Goal: Information Seeking & Learning: Learn about a topic

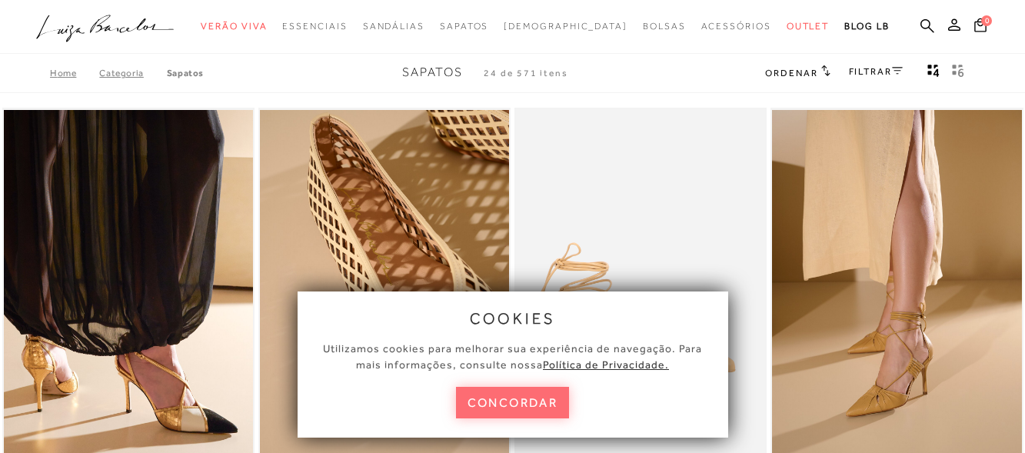
click at [520, 408] on button "concordar" at bounding box center [513, 403] width 114 height 32
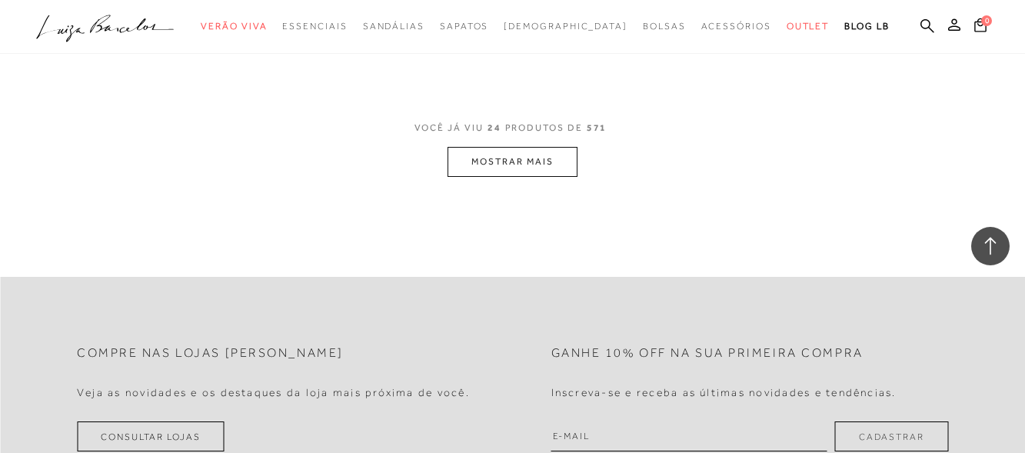
scroll to position [2922, 0]
click at [528, 153] on button "MOSTRAR MAIS" at bounding box center [511, 161] width 129 height 30
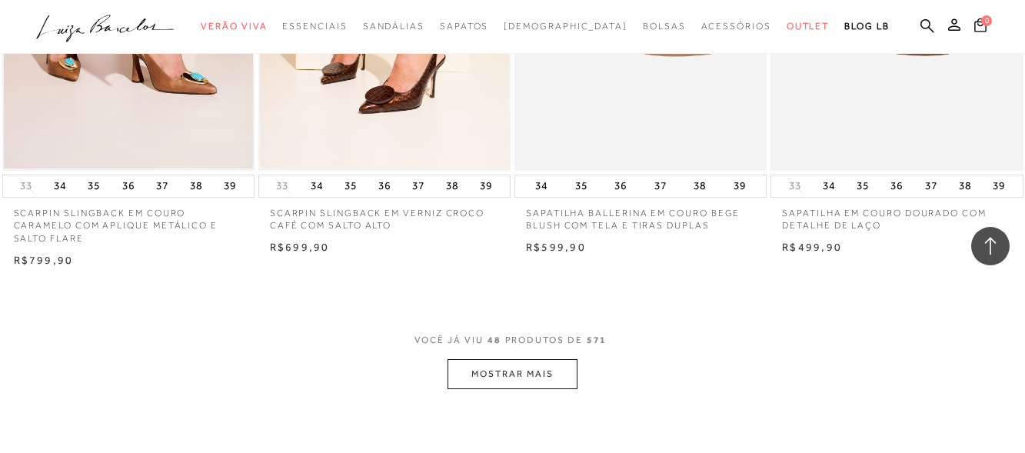
scroll to position [5613, 0]
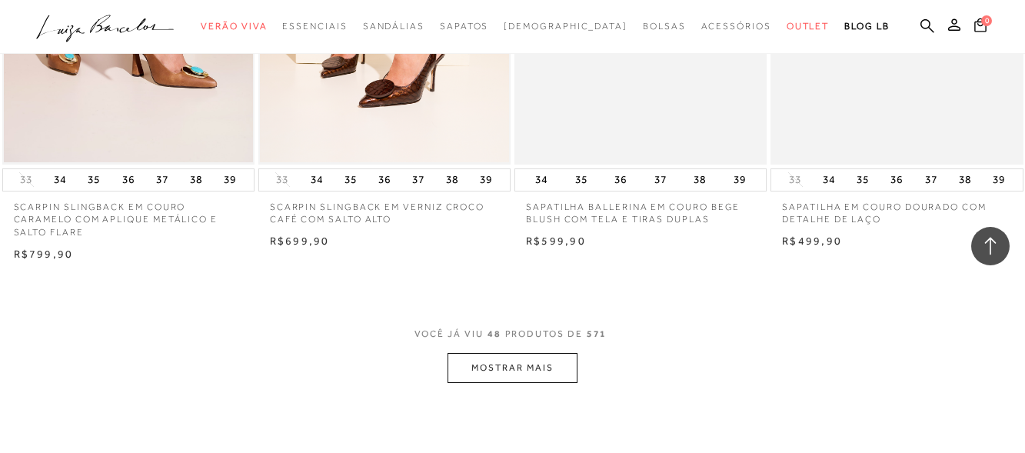
click at [537, 365] on button "MOSTRAR MAIS" at bounding box center [511, 368] width 129 height 30
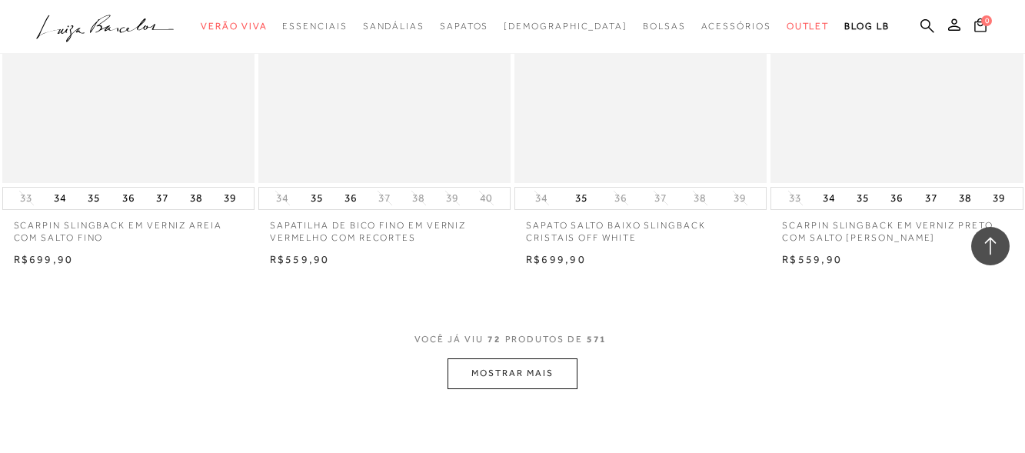
scroll to position [8611, 0]
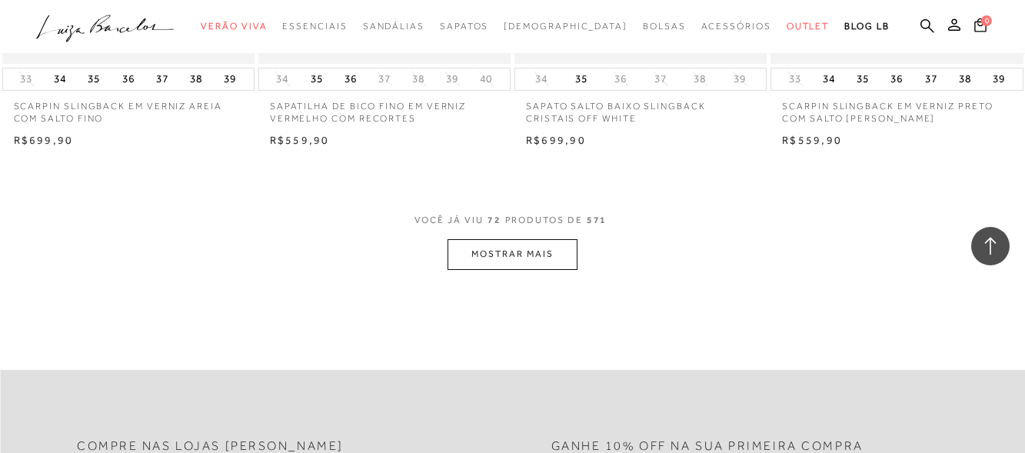
click at [551, 259] on button "MOSTRAR MAIS" at bounding box center [511, 254] width 129 height 30
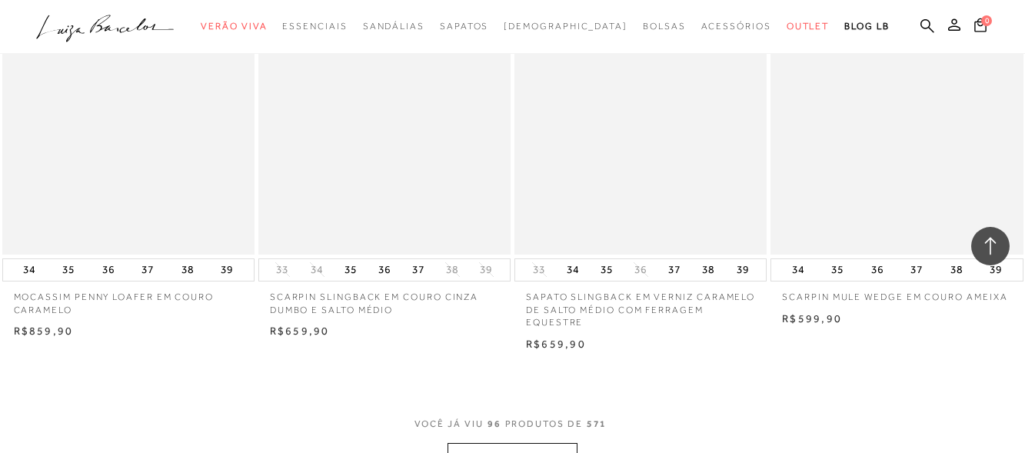
scroll to position [11379, 0]
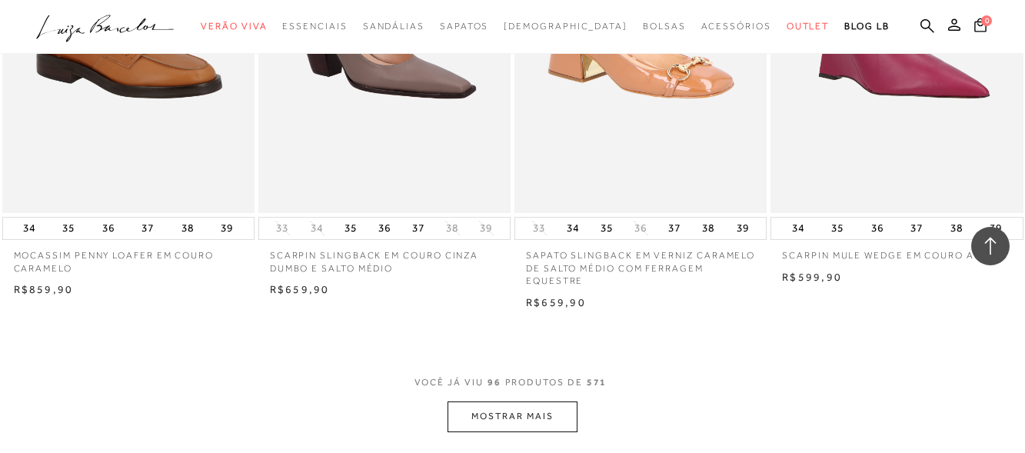
click at [516, 418] on button "MOSTRAR MAIS" at bounding box center [511, 416] width 129 height 30
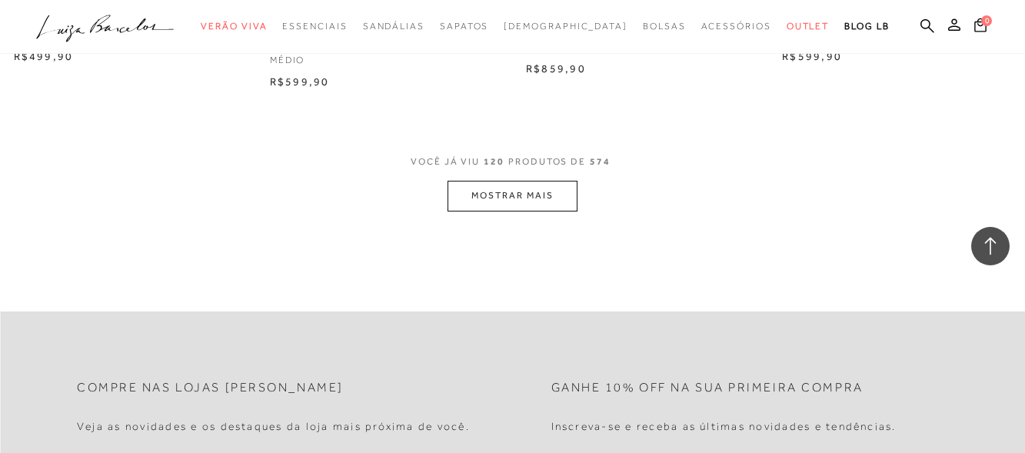
scroll to position [14532, 0]
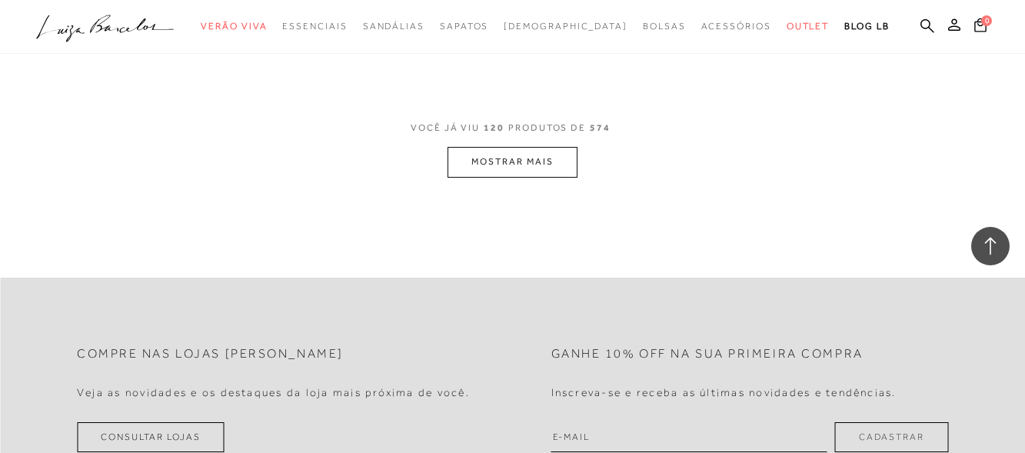
click at [534, 160] on button "MOSTRAR MAIS" at bounding box center [511, 162] width 129 height 30
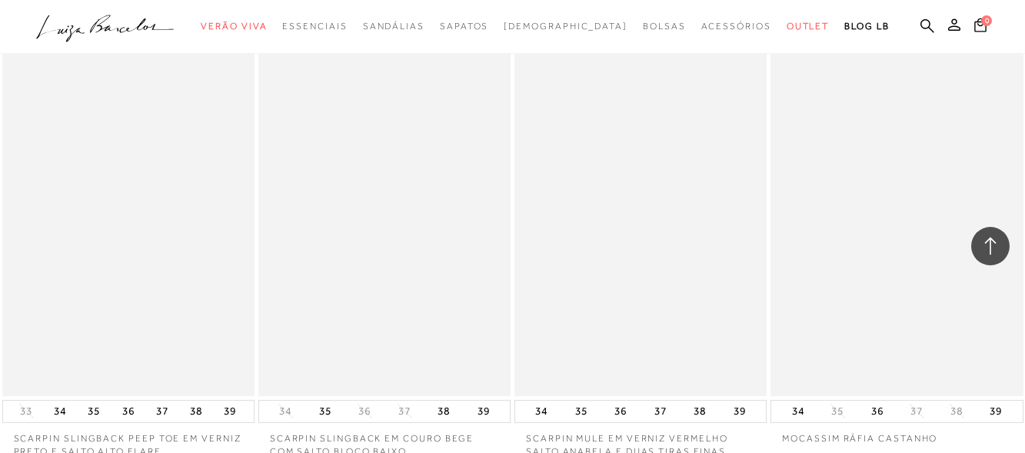
scroll to position [17300, 0]
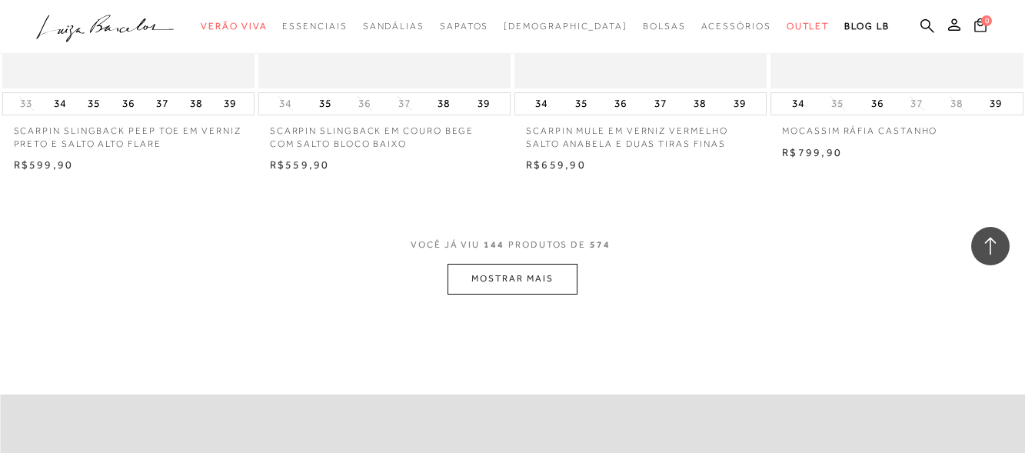
click at [526, 265] on button "MOSTRAR MAIS" at bounding box center [511, 279] width 129 height 30
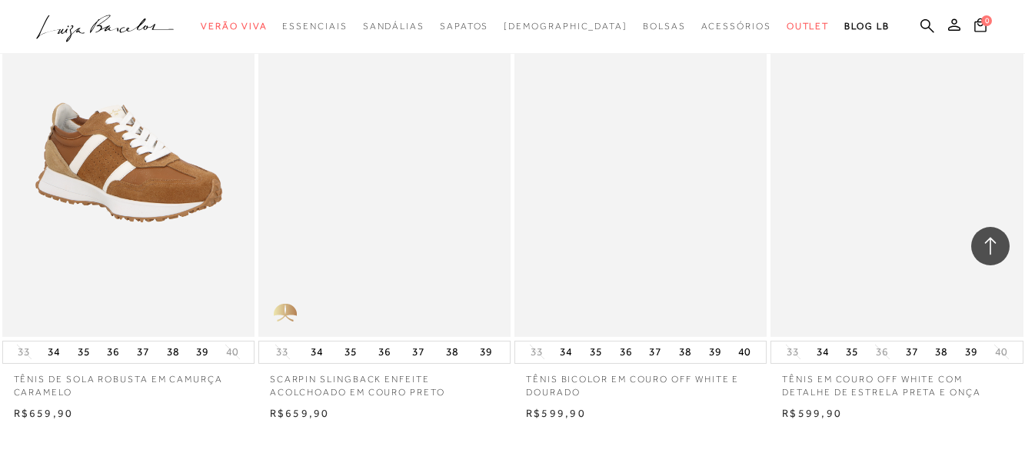
scroll to position [20145, 0]
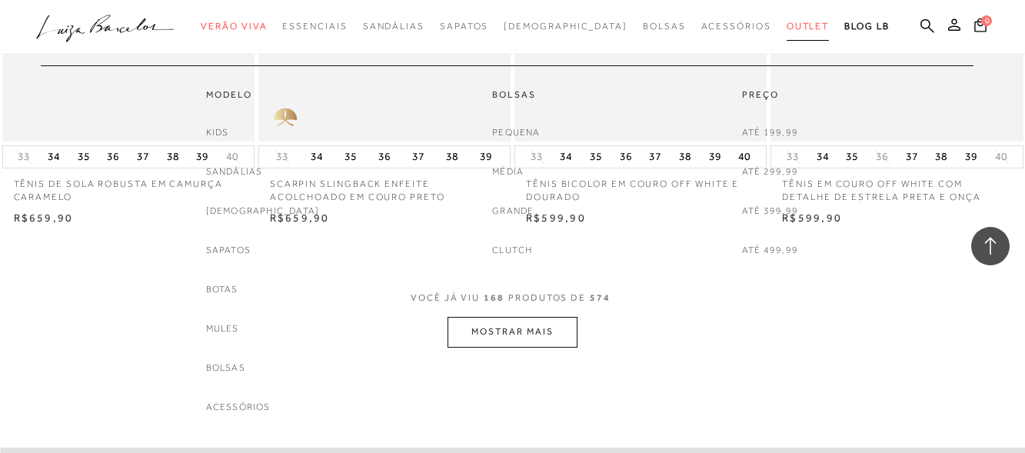
drag, startPoint x: 797, startPoint y: 23, endPoint x: 781, endPoint y: 32, distance: 18.2
click at [793, 25] on ul ".a{fill-rule:evenodd;} Verão Viva Em alta Favoritos das Influenciadoras Apostas…" at bounding box center [501, 26] width 930 height 28
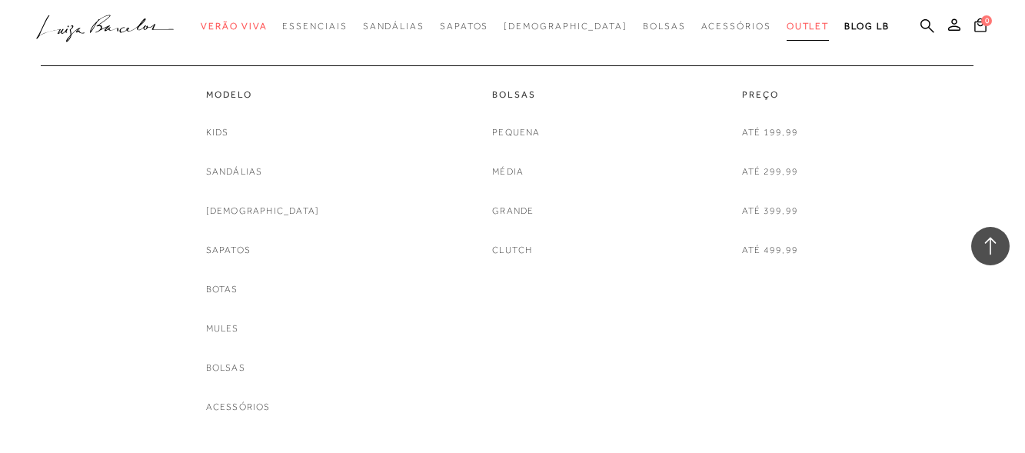
click at [787, 32] on link "Outlet" at bounding box center [808, 26] width 43 height 28
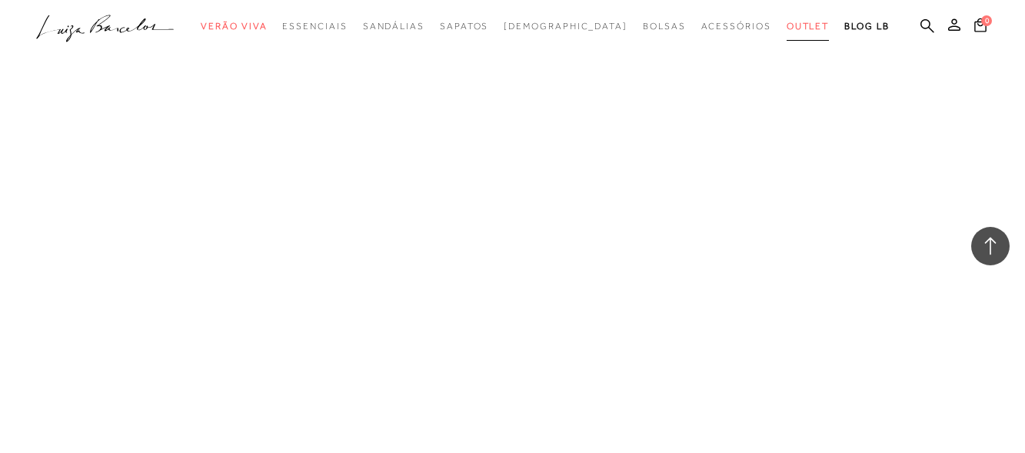
click at [787, 32] on link "Outlet" at bounding box center [808, 26] width 43 height 28
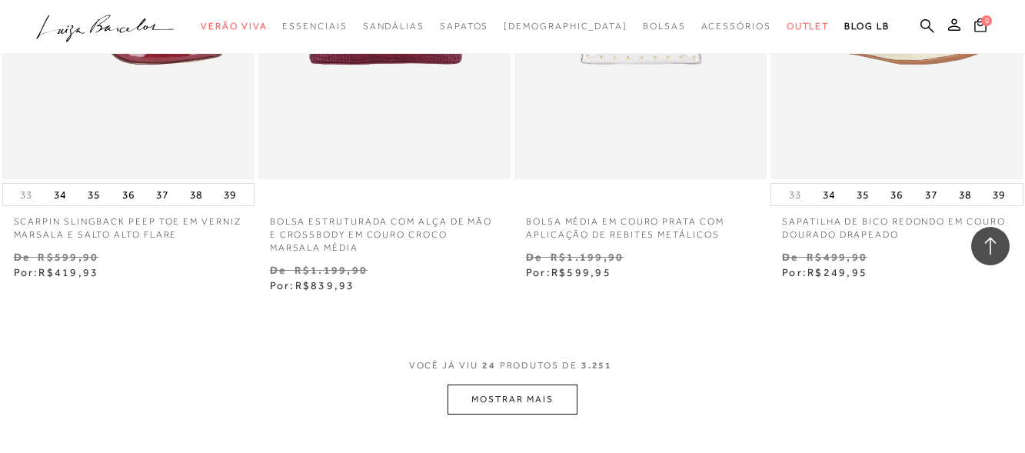
scroll to position [2845, 0]
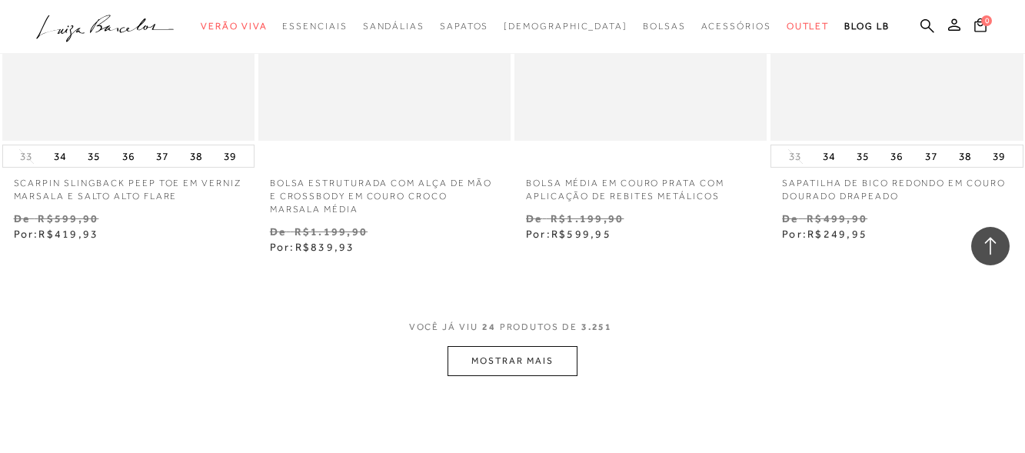
click at [514, 350] on button "MOSTRAR MAIS" at bounding box center [511, 361] width 129 height 30
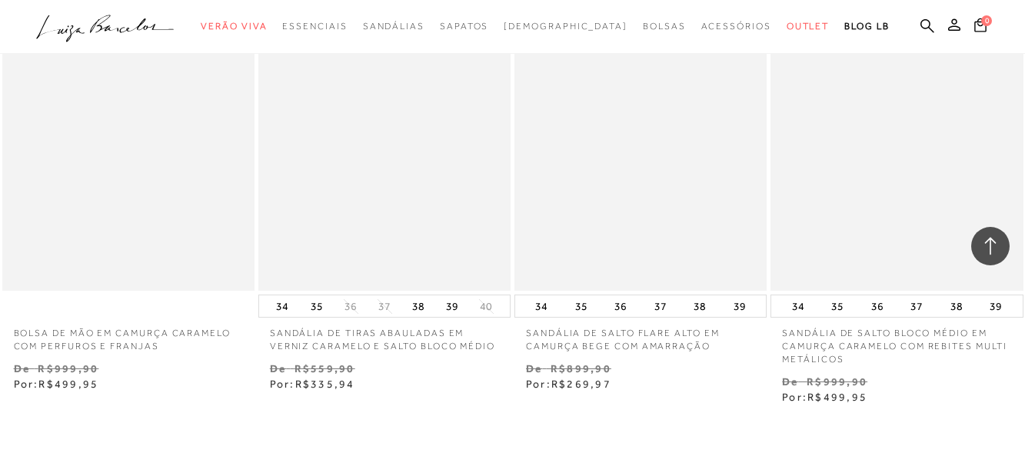
scroll to position [5920, 0]
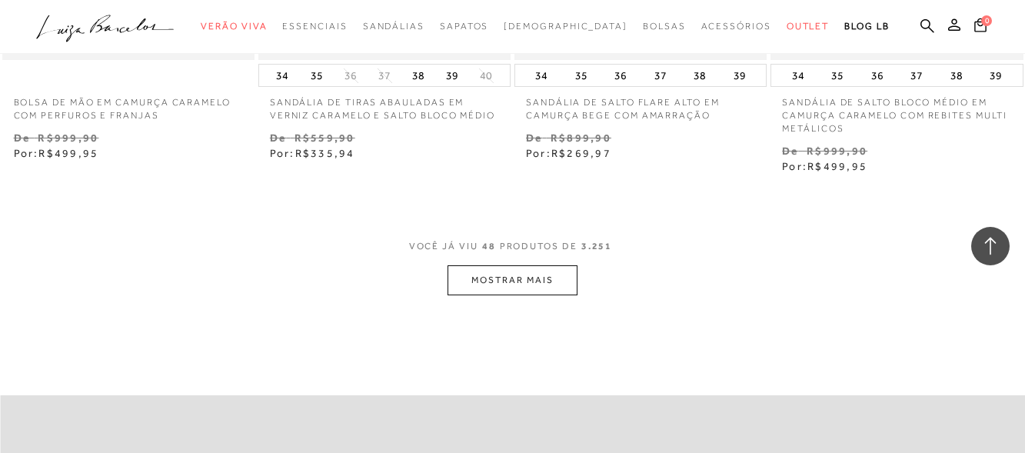
click at [533, 271] on button "MOSTRAR MAIS" at bounding box center [511, 280] width 129 height 30
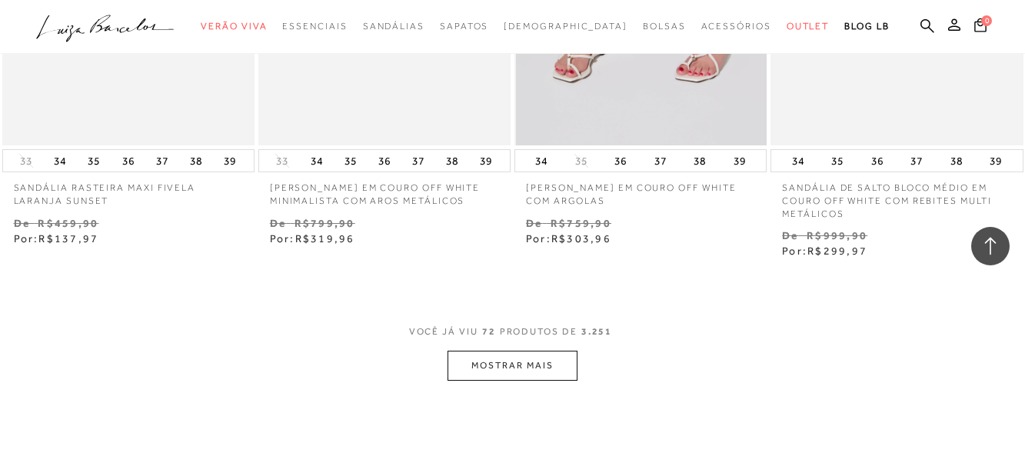
scroll to position [8842, 0]
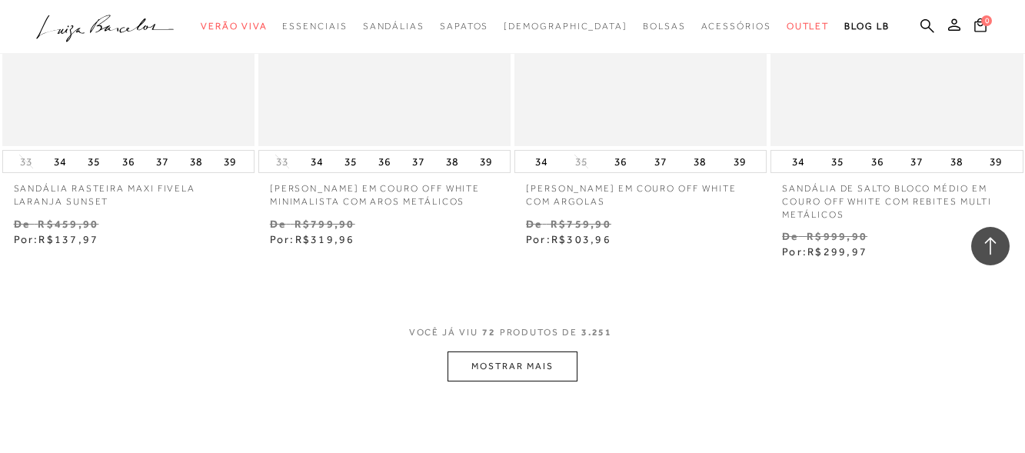
click at [493, 351] on button "MOSTRAR MAIS" at bounding box center [511, 366] width 129 height 30
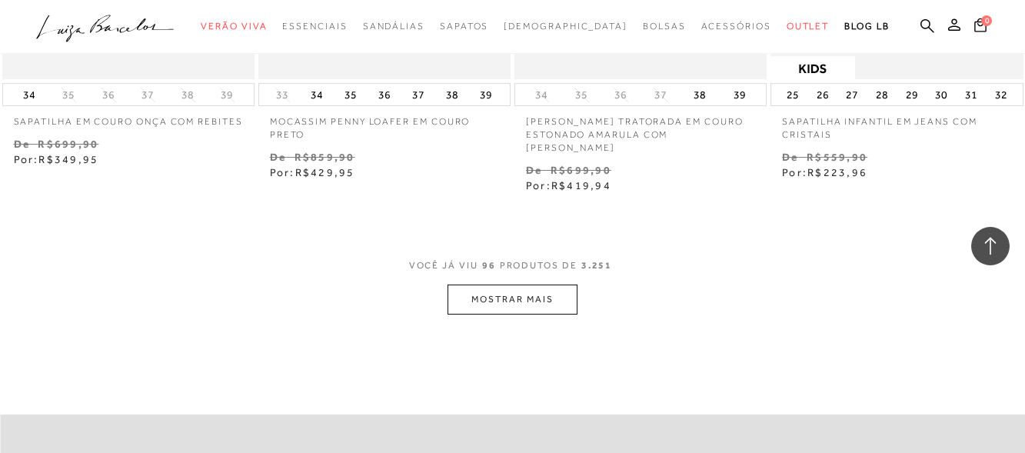
scroll to position [11918, 0]
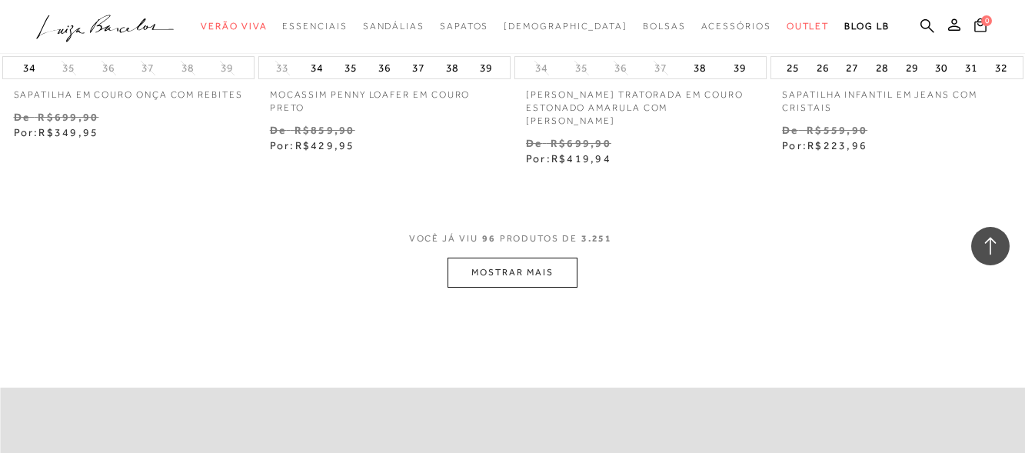
click at [482, 258] on button "MOSTRAR MAIS" at bounding box center [511, 273] width 129 height 30
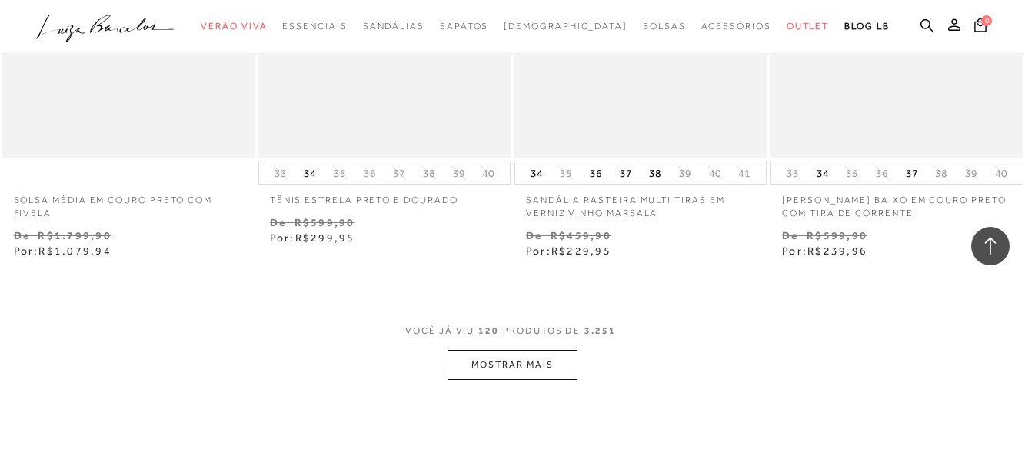
scroll to position [14839, 0]
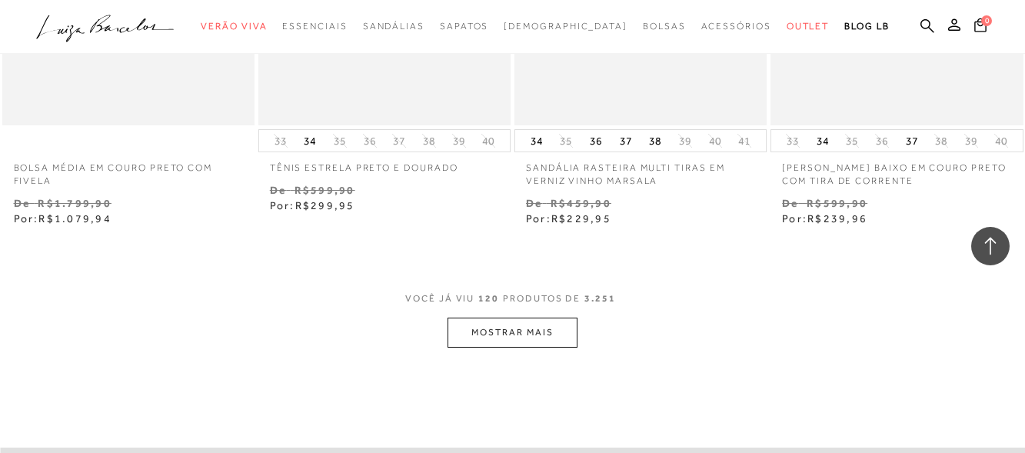
click at [471, 318] on button "MOSTRAR MAIS" at bounding box center [511, 333] width 129 height 30
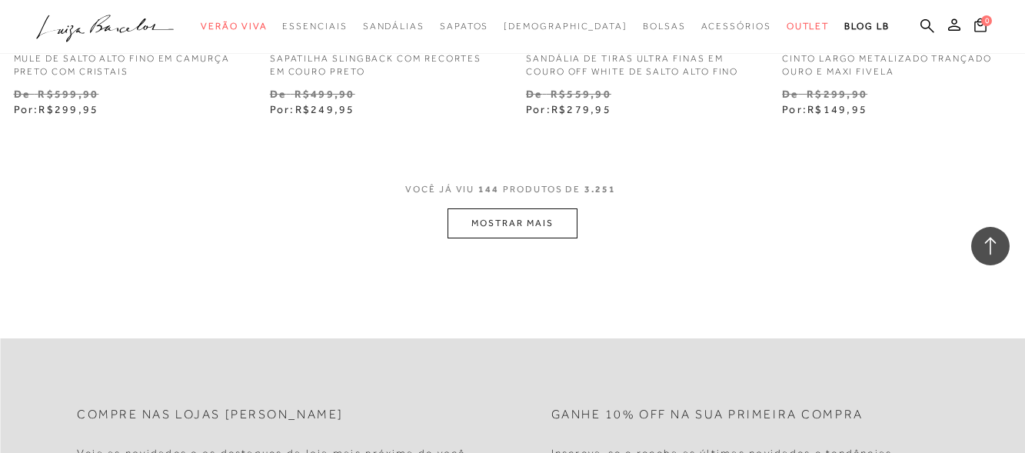
scroll to position [17992, 0]
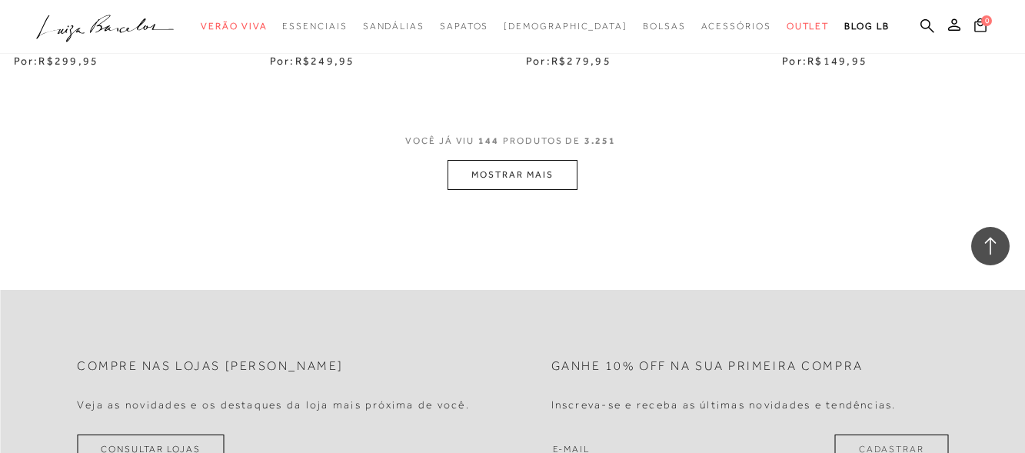
click at [504, 160] on button "MOSTRAR MAIS" at bounding box center [511, 175] width 129 height 30
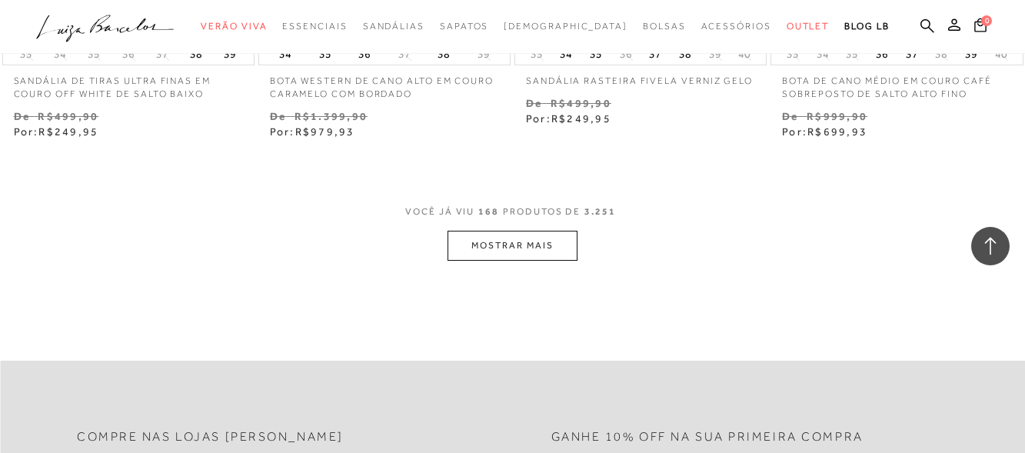
scroll to position [20913, 0]
click at [481, 233] on button "MOSTRAR MAIS" at bounding box center [511, 248] width 129 height 30
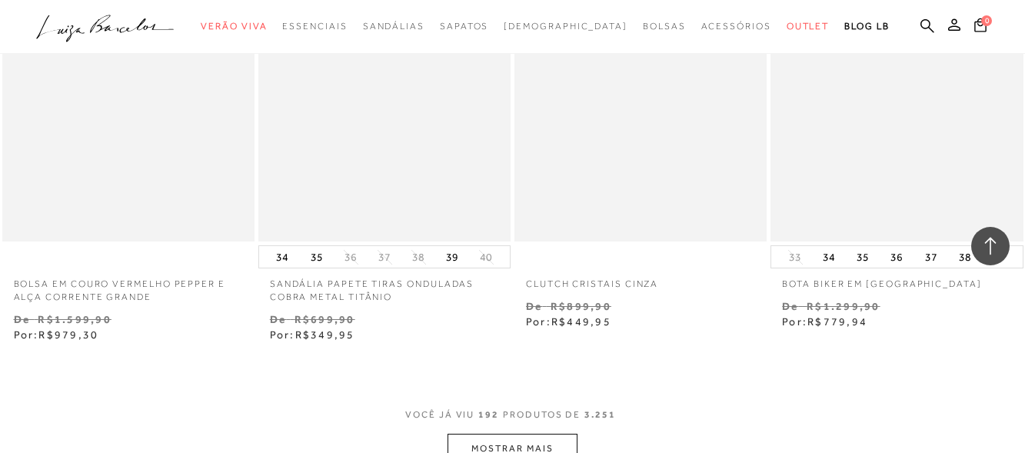
scroll to position [23912, 0]
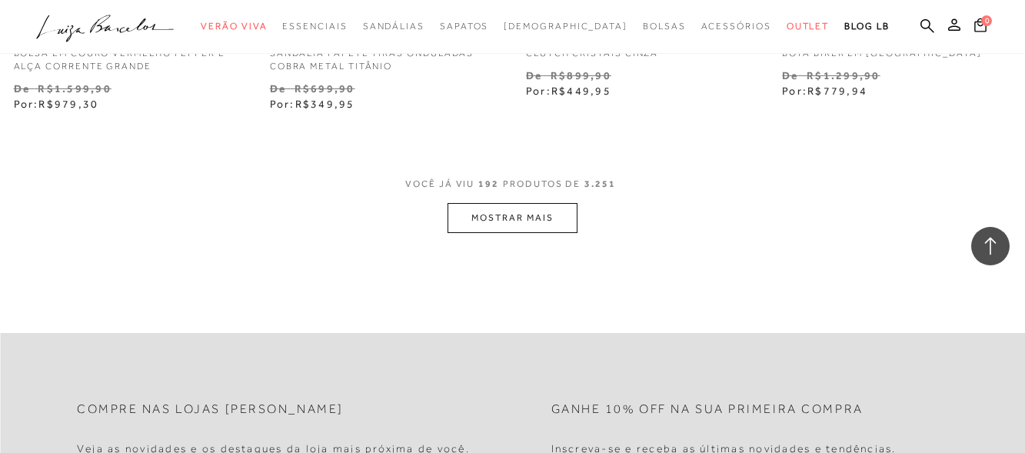
click at [536, 203] on button "MOSTRAR MAIS" at bounding box center [511, 218] width 129 height 30
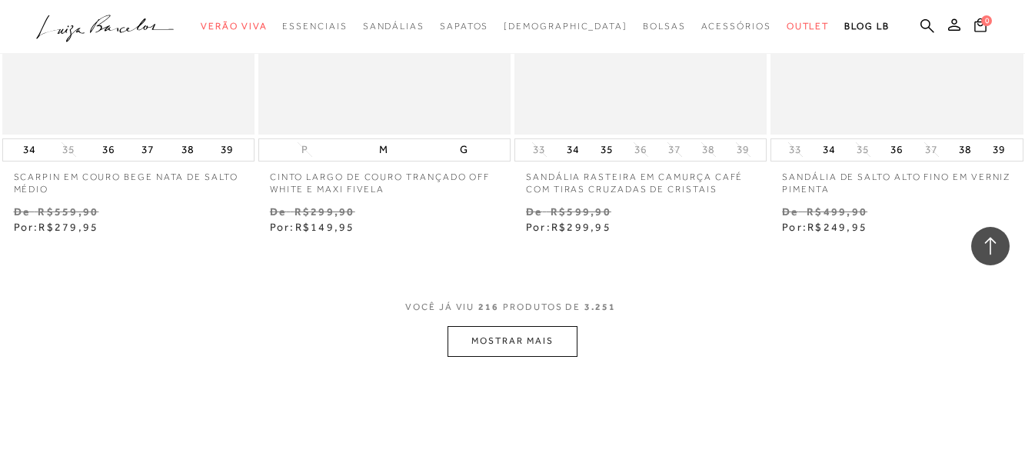
scroll to position [26757, 0]
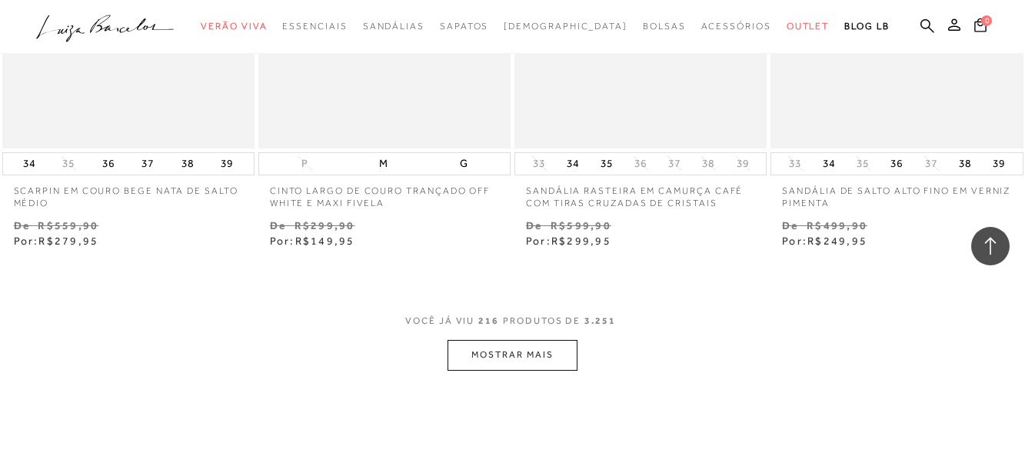
click at [489, 340] on button "MOSTRAR MAIS" at bounding box center [511, 355] width 129 height 30
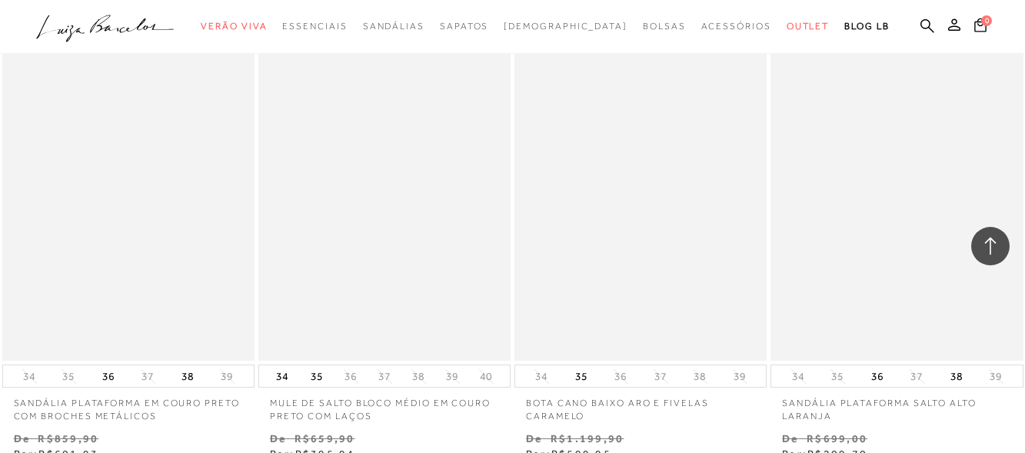
scroll to position [28602, 0]
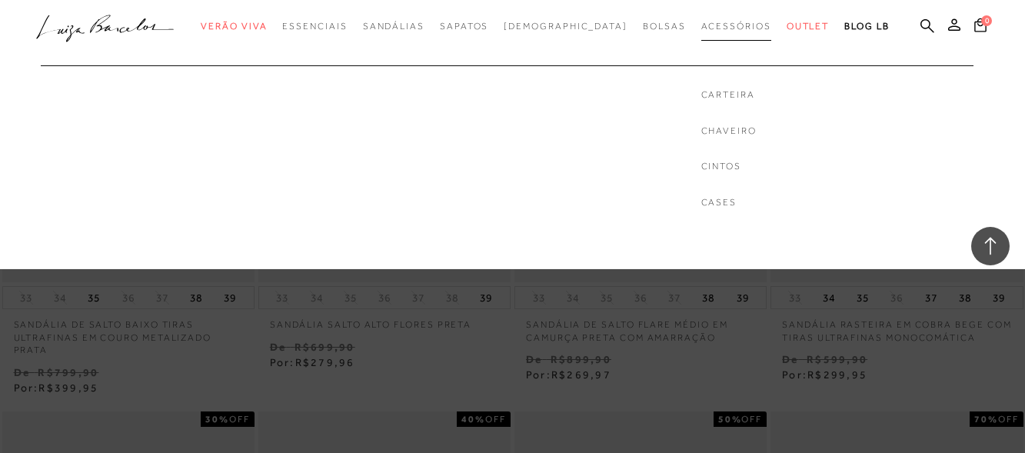
click at [701, 21] on span "Acessórios" at bounding box center [736, 26] width 70 height 11
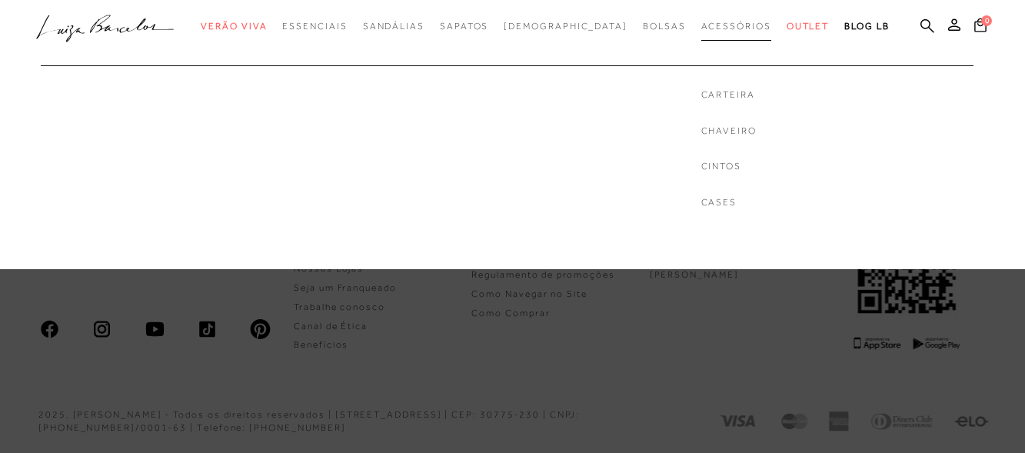
click at [717, 29] on span "Acessórios" at bounding box center [736, 26] width 70 height 11
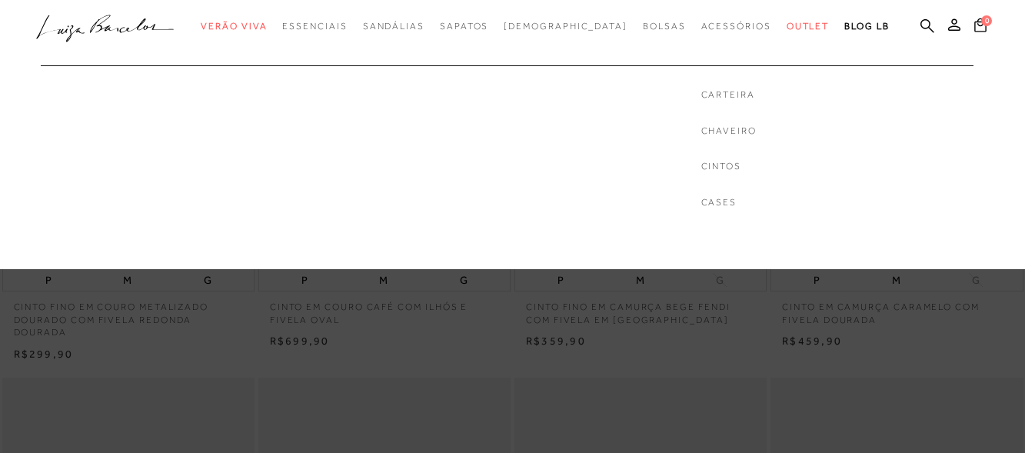
scroll to position [231, 0]
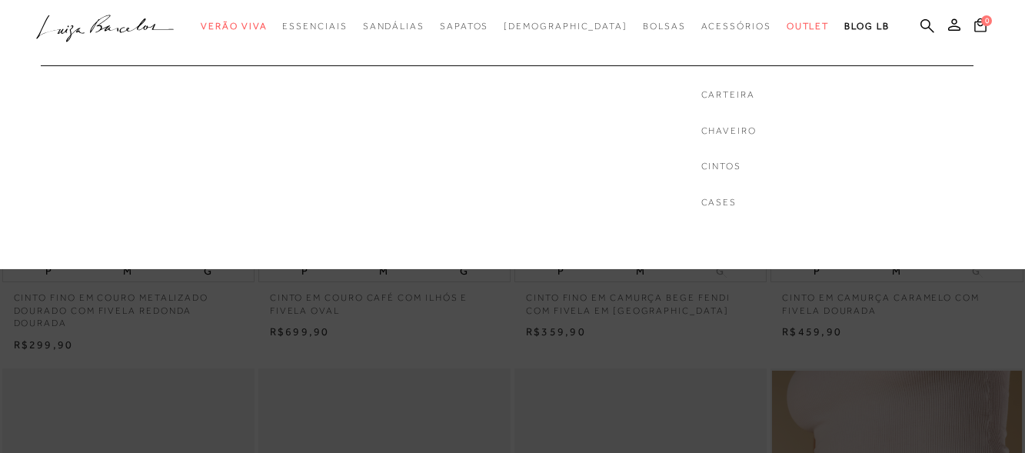
click at [684, 211] on ul "Carteira [GEOGRAPHIC_DATA] Cintos Cases" at bounding box center [728, 137] width 363 height 192
click at [701, 201] on link "Cases" at bounding box center [728, 202] width 55 height 13
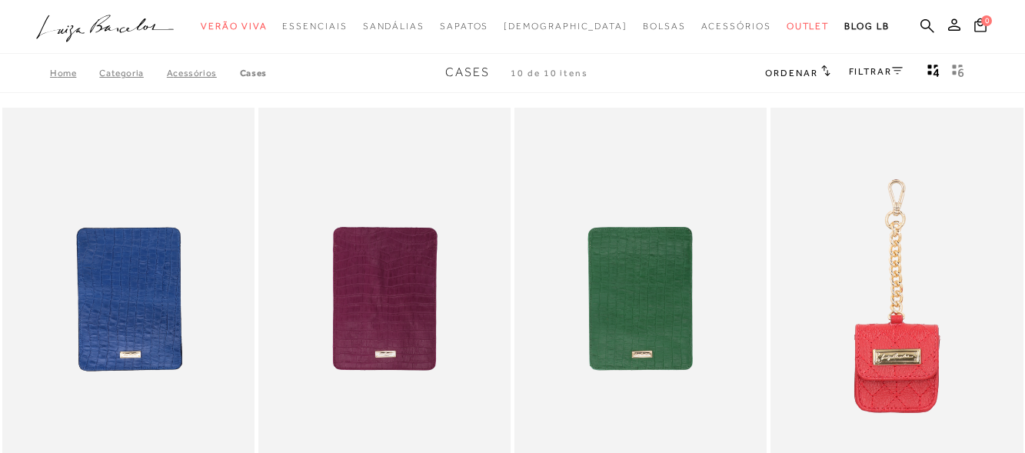
click at [186, 73] on link "Acessórios" at bounding box center [203, 73] width 73 height 11
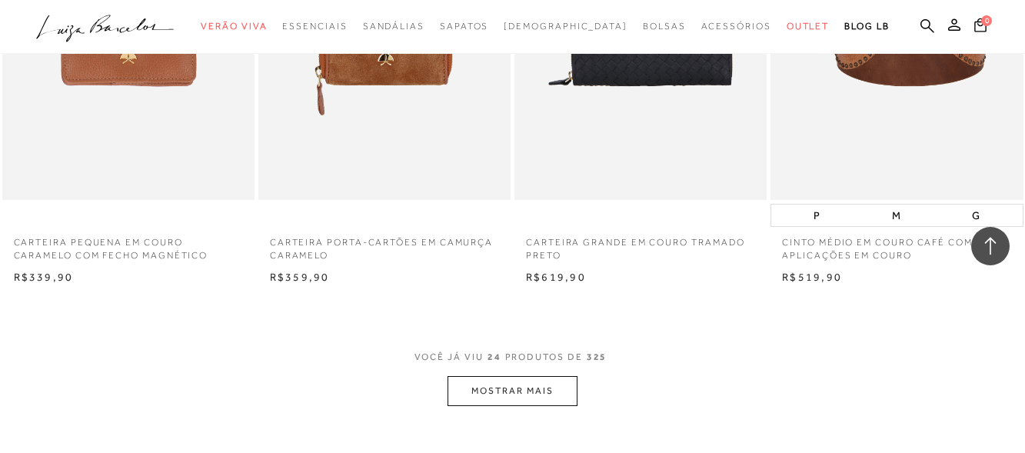
scroll to position [2691, 0]
click at [497, 403] on button "MOSTRAR MAIS" at bounding box center [511, 392] width 129 height 30
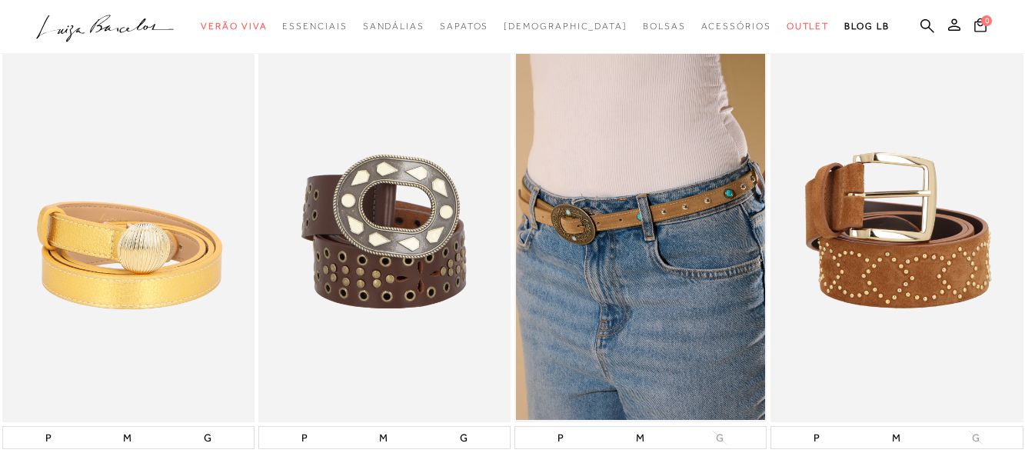
scroll to position [0, 0]
